Goal: Information Seeking & Learning: Learn about a topic

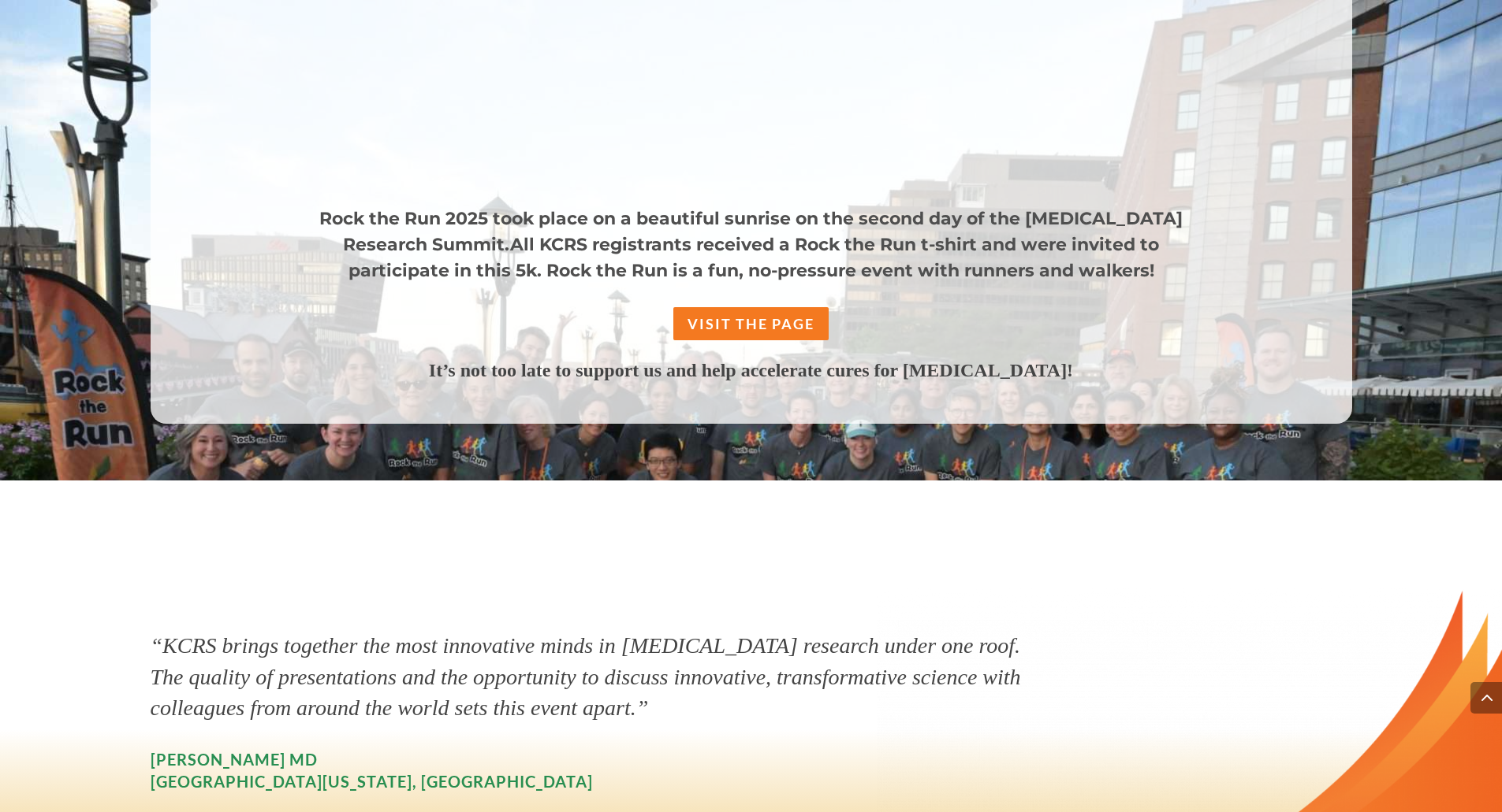
scroll to position [1513, 0]
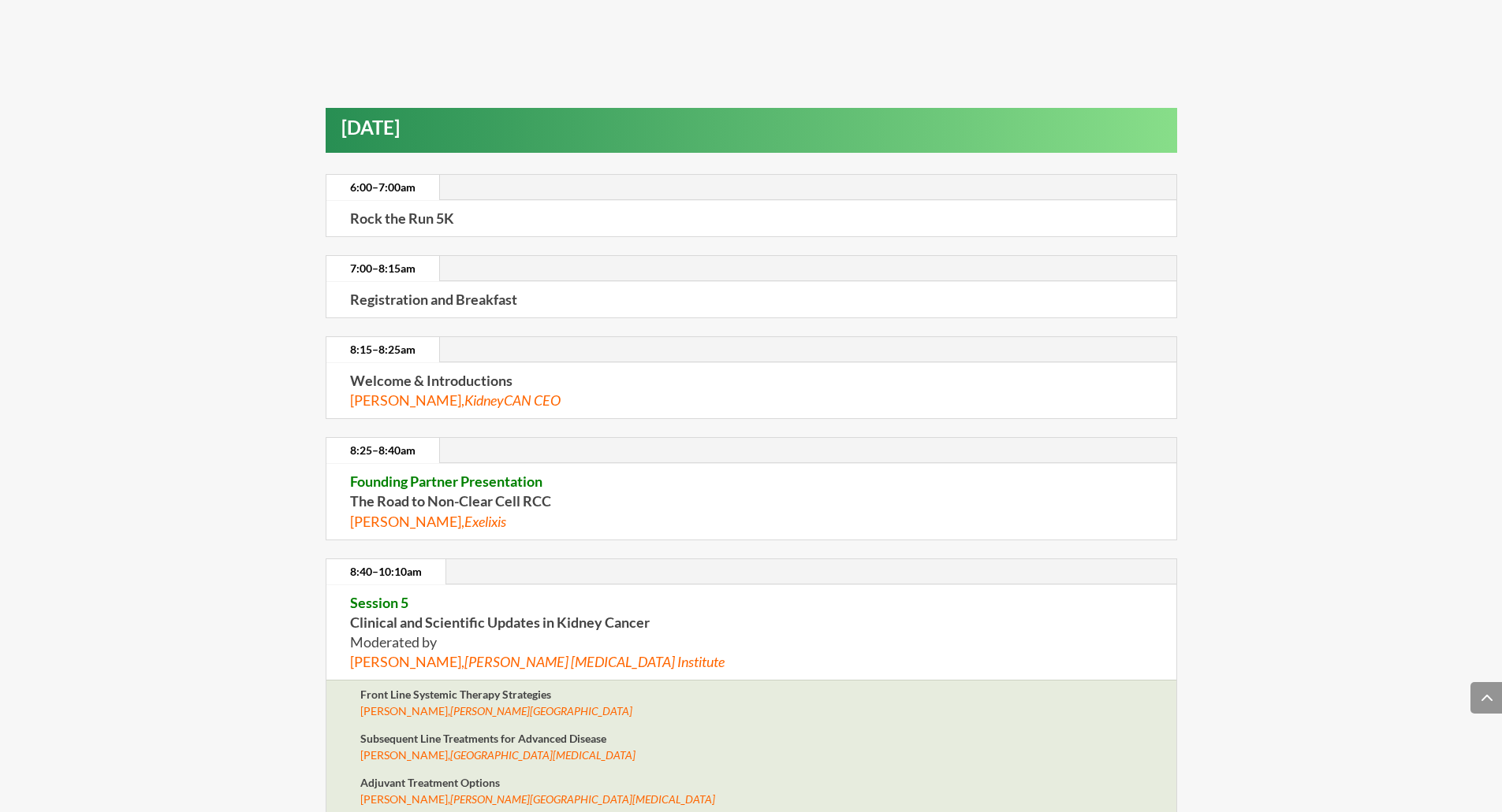
scroll to position [4286, 0]
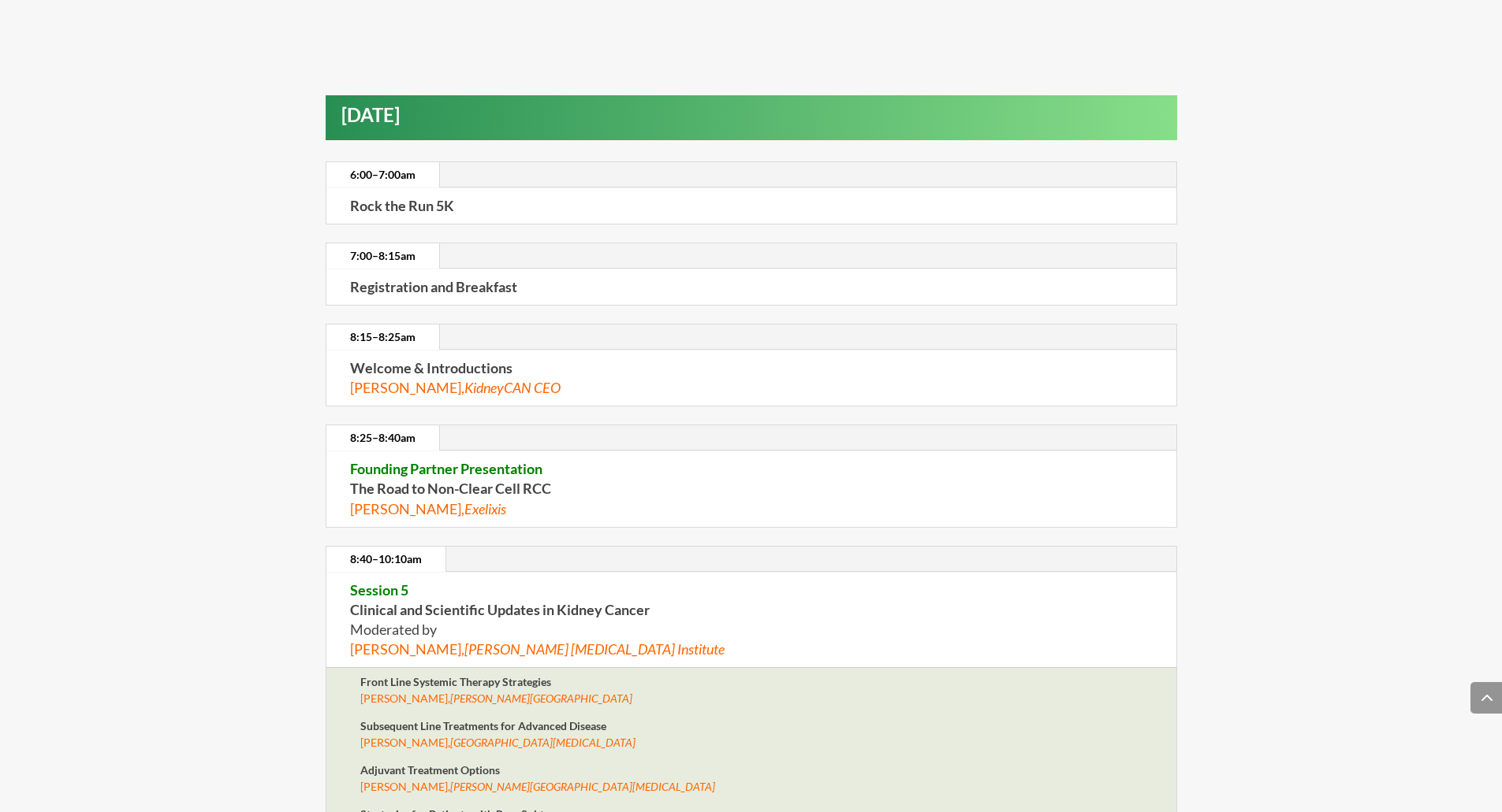
click at [439, 482] on strong "Founding Partner Presentation The Road to Non-Clear Cell RCC" at bounding box center [450, 479] width 201 height 37
click at [446, 506] on span "Jose Perez Torrealba, Exelixis" at bounding box center [428, 509] width 156 height 18
click at [658, 506] on p "Founding Partner Presentation The Road to Non-Clear Cell RCC Jose Perez Torreal…" at bounding box center [751, 489] width 802 height 60
drag, startPoint x: 351, startPoint y: 459, endPoint x: 575, endPoint y: 472, distance: 224.4
click at [575, 472] on p "Founding Partner Presentation The Road to Non-Clear Cell RCC Jose Perez Torreal…" at bounding box center [751, 489] width 802 height 60
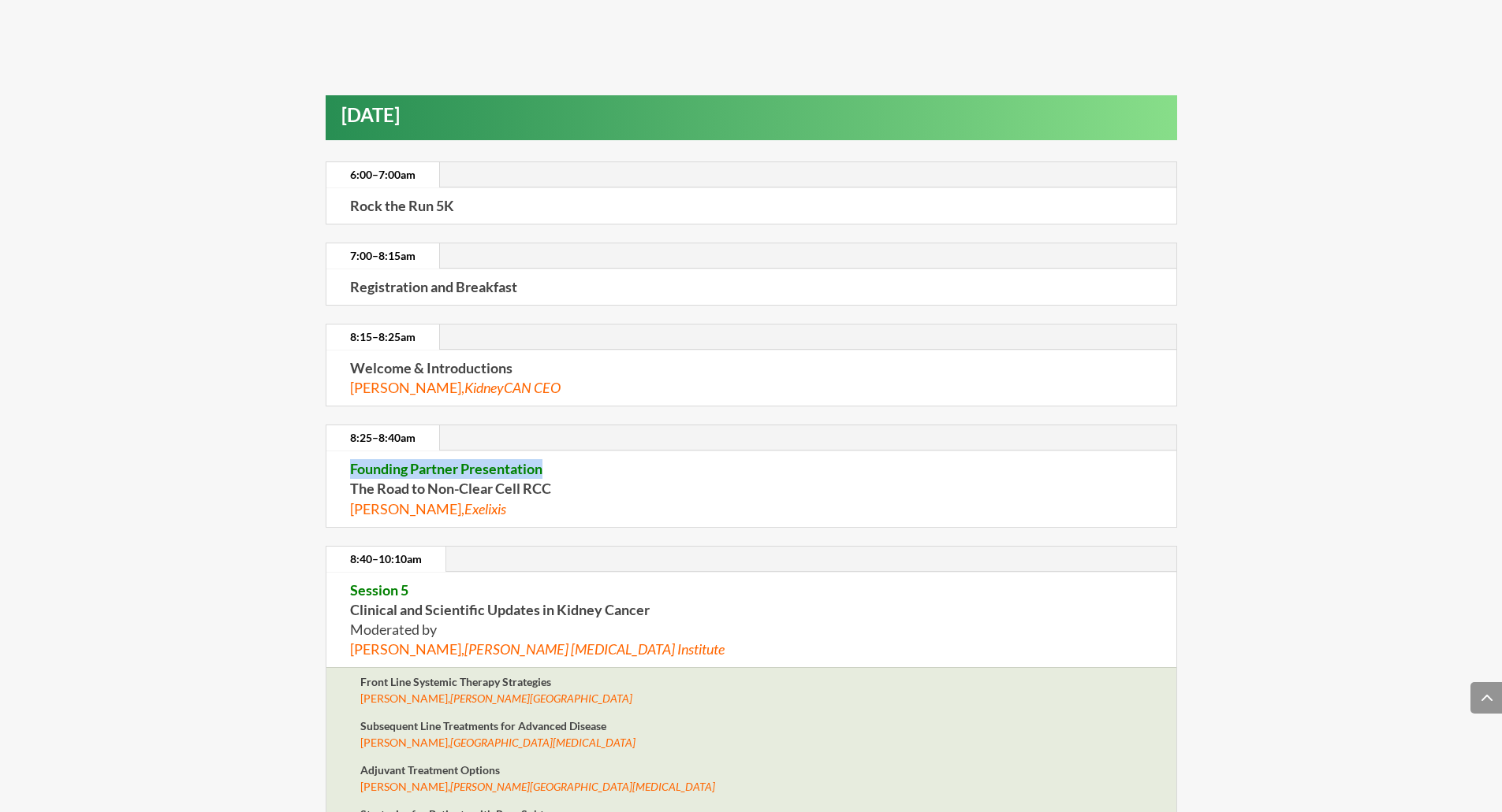
copy span "Founding Partner Presentation"
